Goal: Transaction & Acquisition: Purchase product/service

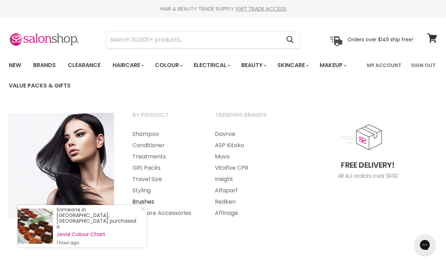
click at [149, 201] on link "Brushes" at bounding box center [164, 201] width 81 height 11
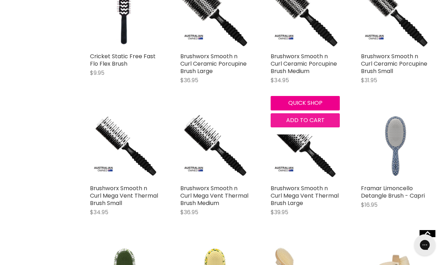
scroll to position [1408, 0]
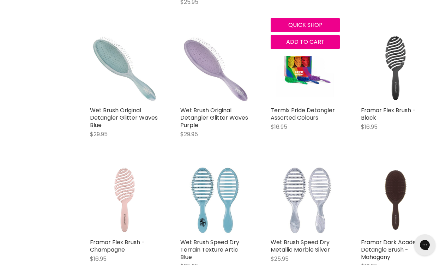
scroll to position [2960, 0]
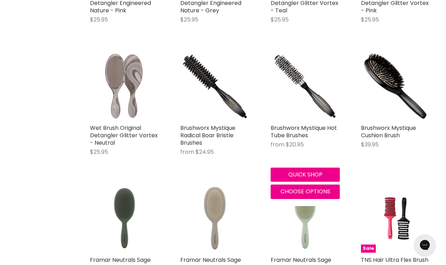
scroll to position [4280, 0]
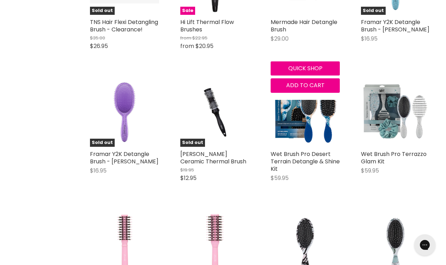
scroll to position [5815, 0]
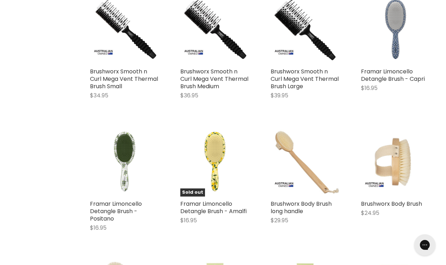
scroll to position [9, 0]
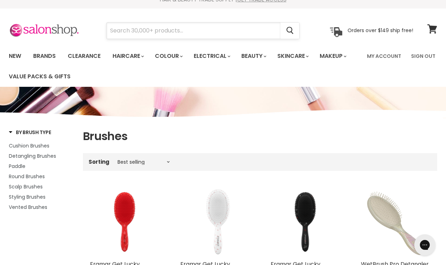
click at [162, 28] on input "Search" at bounding box center [194, 31] width 174 height 16
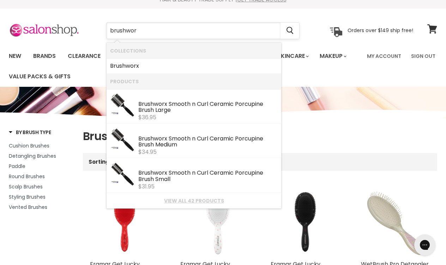
type input "brushworx"
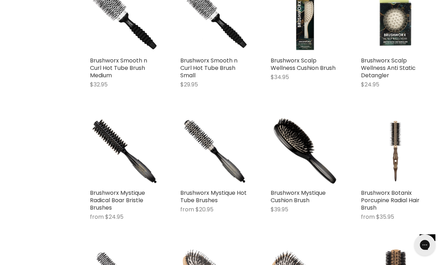
scroll to position [716, 0]
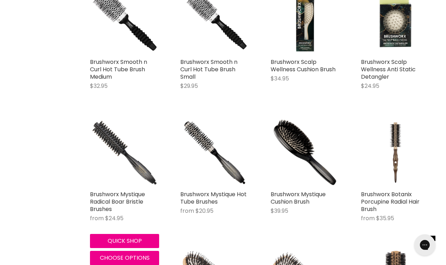
click at [118, 140] on img "Main content" at bounding box center [124, 152] width 69 height 69
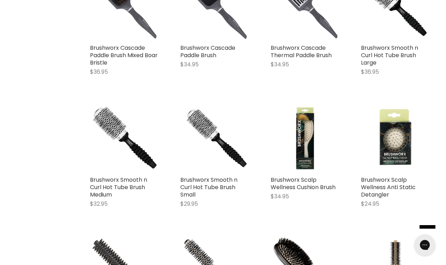
scroll to position [593, 0]
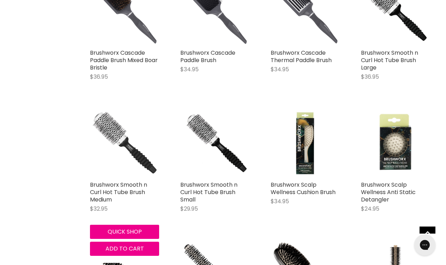
click at [130, 154] on img "Main content" at bounding box center [124, 142] width 69 height 69
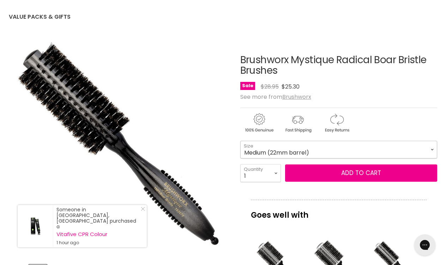
select select "Medium (22mm barrel)"
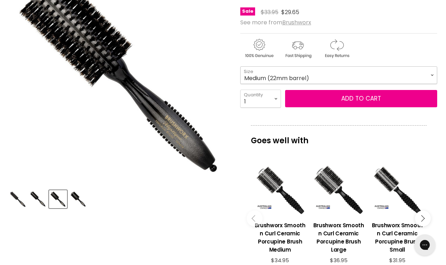
scroll to position [144, 0]
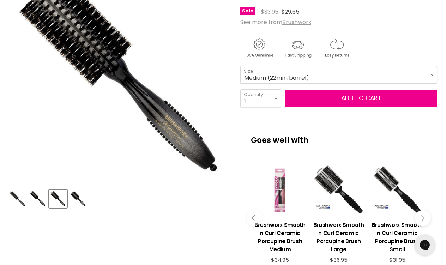
click at [279, 191] on div "Main content" at bounding box center [280, 190] width 52 height 52
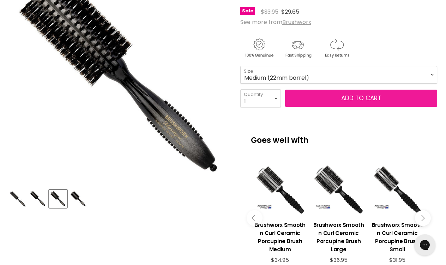
click at [358, 96] on button "Add to cart" at bounding box center [361, 99] width 152 height 18
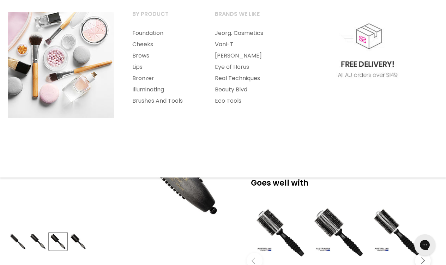
scroll to position [102, 0]
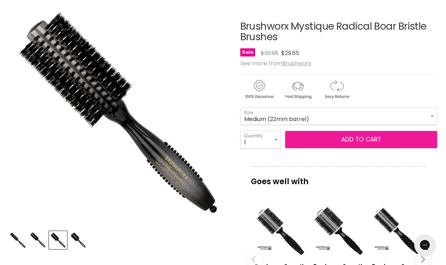
click at [357, 140] on button "Add to cart" at bounding box center [361, 140] width 152 height 18
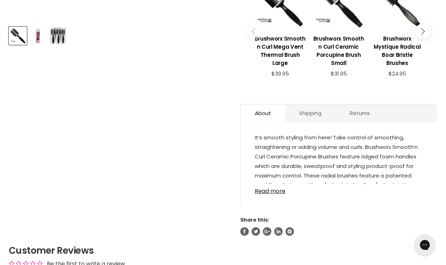
scroll to position [310, 0]
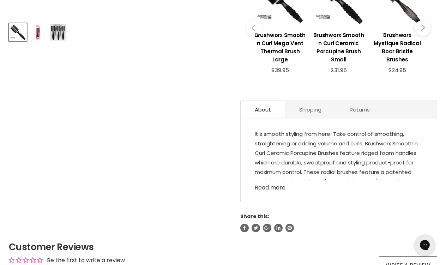
click at [279, 188] on link "Read more" at bounding box center [339, 185] width 168 height 11
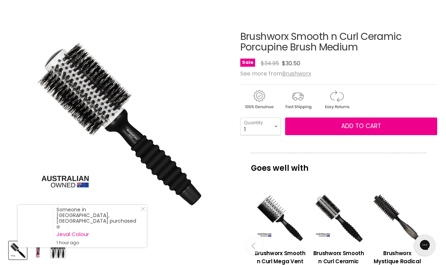
scroll to position [91, 0]
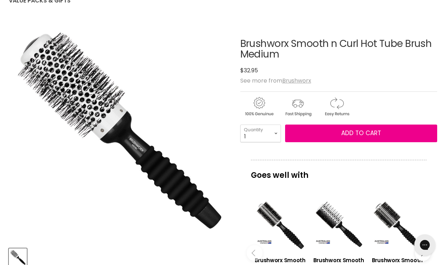
scroll to position [85, 0]
select select "3"
type input "3"
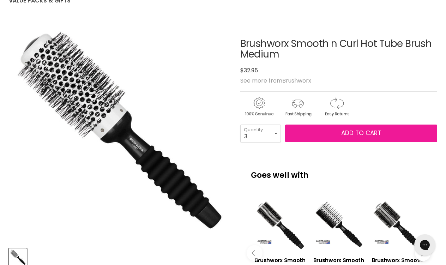
click at [358, 132] on span "Add to cart" at bounding box center [361, 133] width 40 height 8
click at [356, 133] on span "Add to cart" at bounding box center [361, 133] width 40 height 8
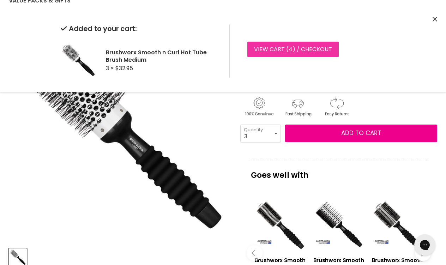
click at [290, 50] on span "4" at bounding box center [291, 49] width 4 height 8
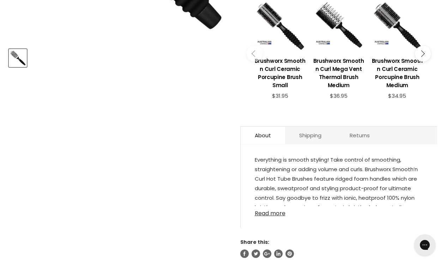
click at [277, 214] on link "Read more" at bounding box center [339, 211] width 168 height 11
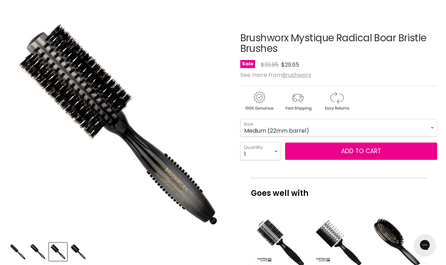
scroll to position [97, 0]
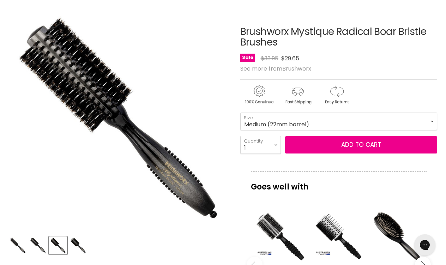
click at [36, 242] on img "Product thumbnails" at bounding box center [38, 245] width 17 height 17
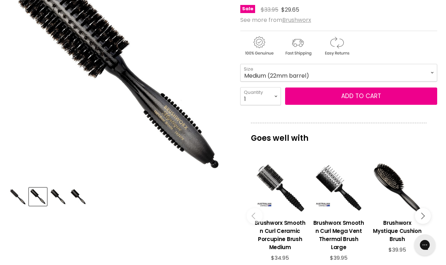
scroll to position [146, 0]
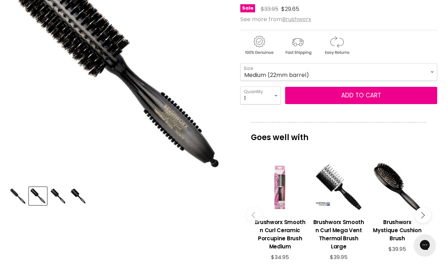
click at [282, 198] on div "Main content" at bounding box center [280, 187] width 52 height 52
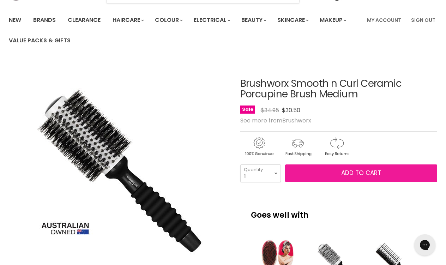
click at [363, 175] on span "Add to cart" at bounding box center [361, 173] width 40 height 8
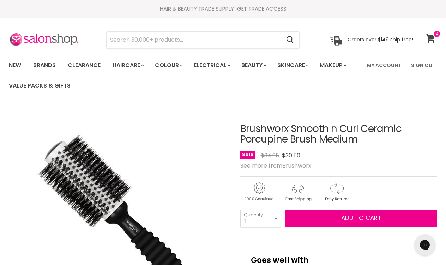
click at [430, 35] on icon at bounding box center [431, 38] width 10 height 9
